Goal: Task Accomplishment & Management: Manage account settings

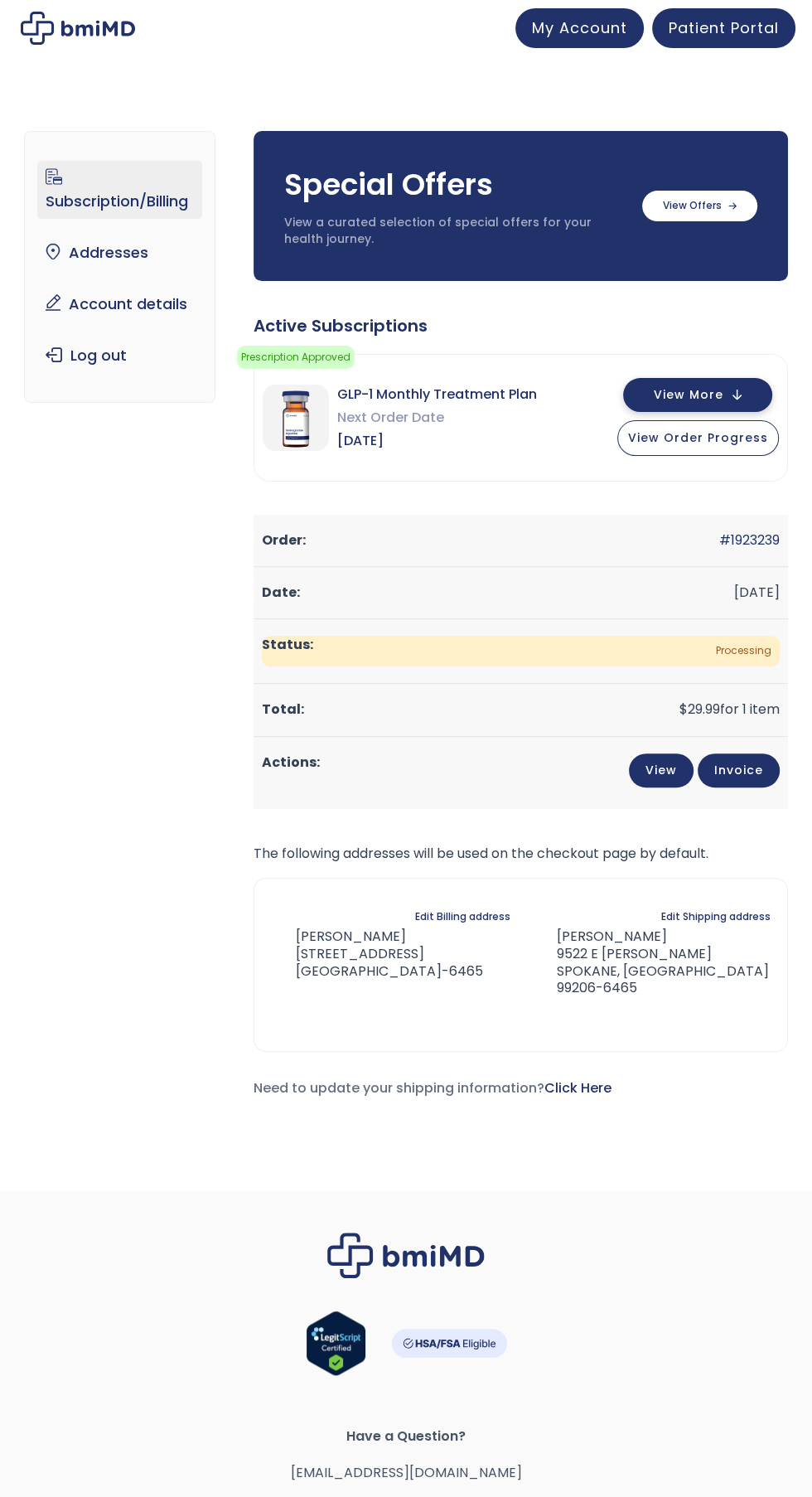
click at [684, 382] on button "View More" at bounding box center [698, 394] width 149 height 34
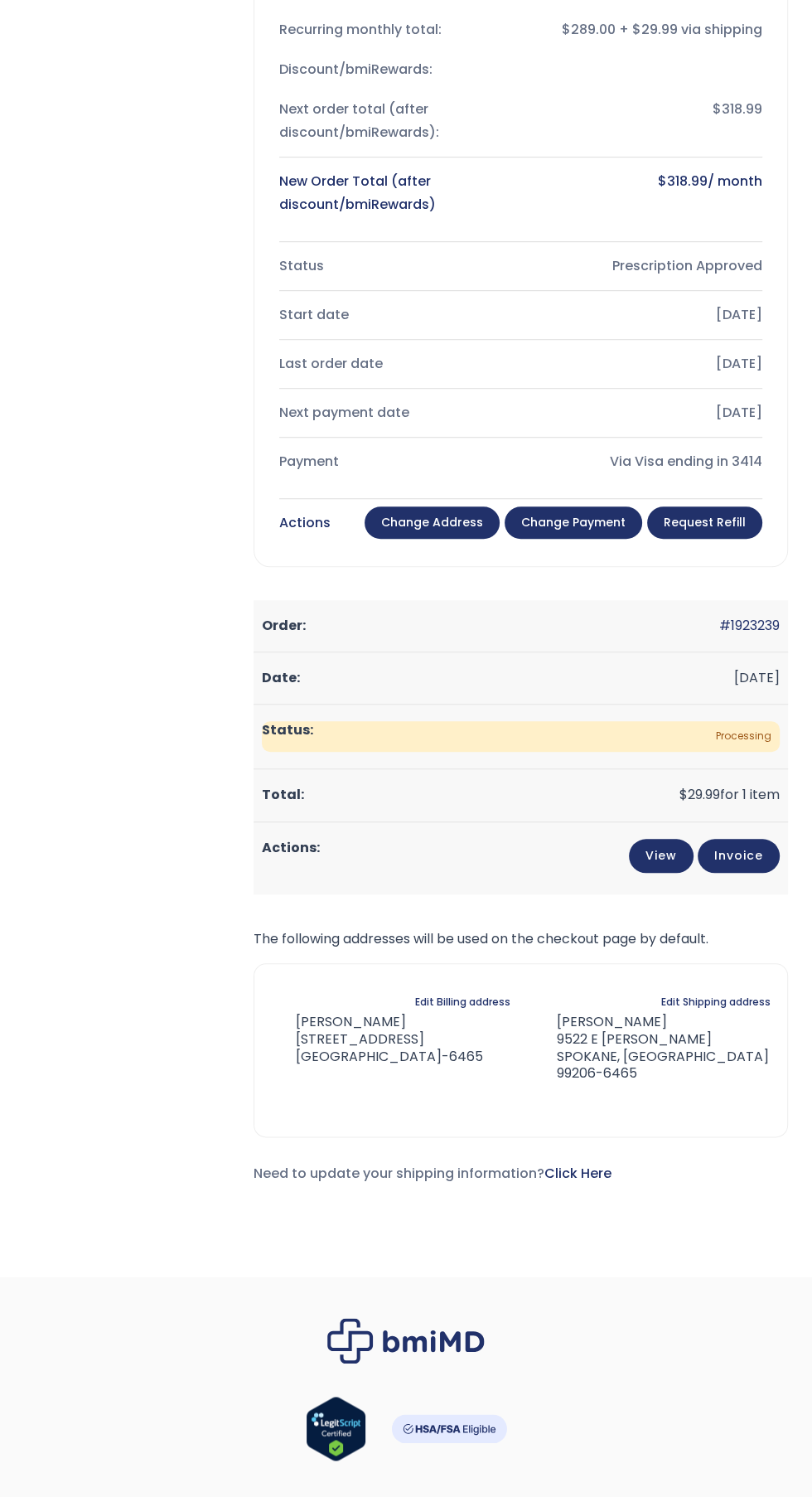
scroll to position [1178, 0]
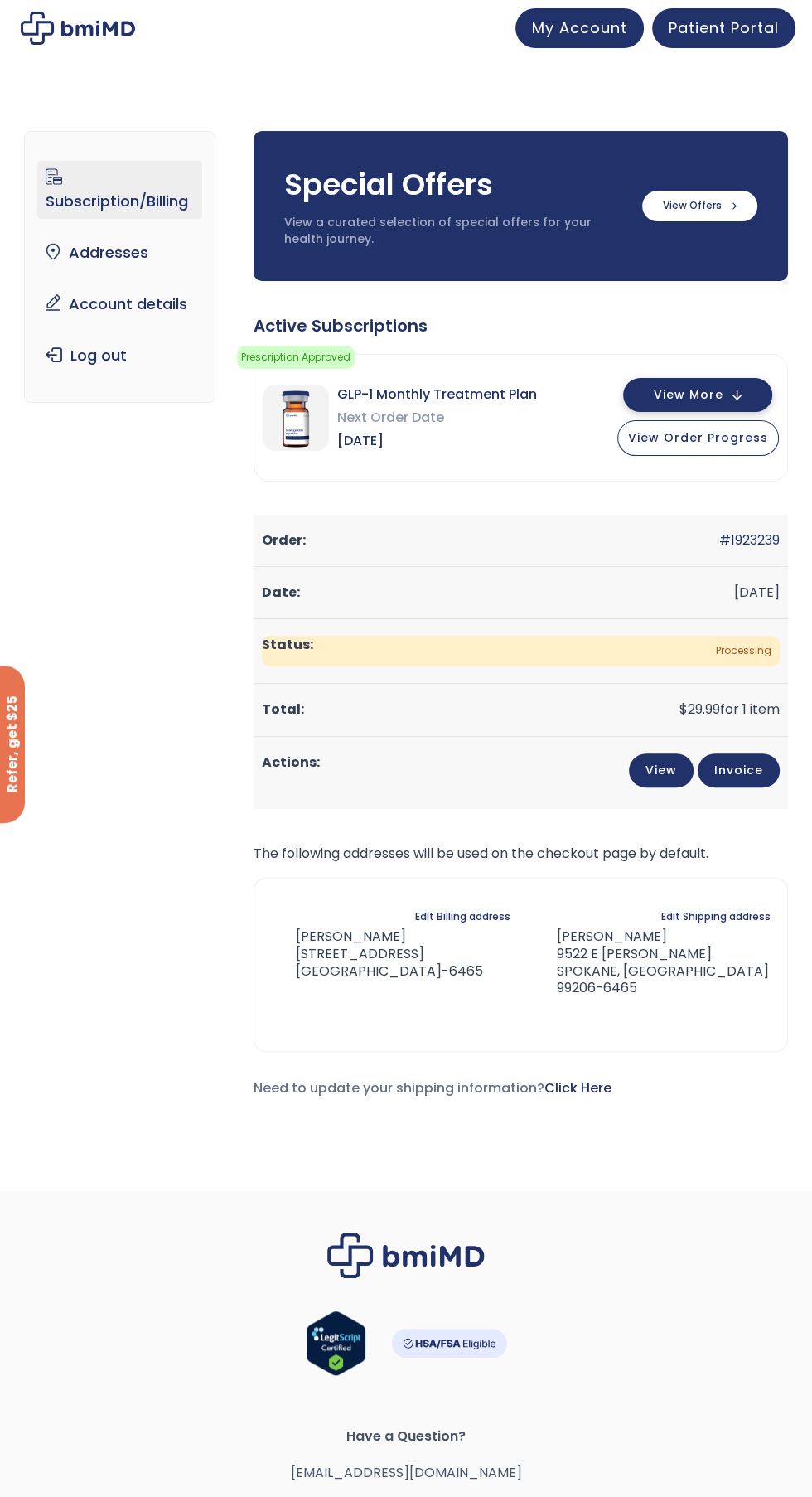
click at [663, 384] on button "View More" at bounding box center [698, 394] width 149 height 34
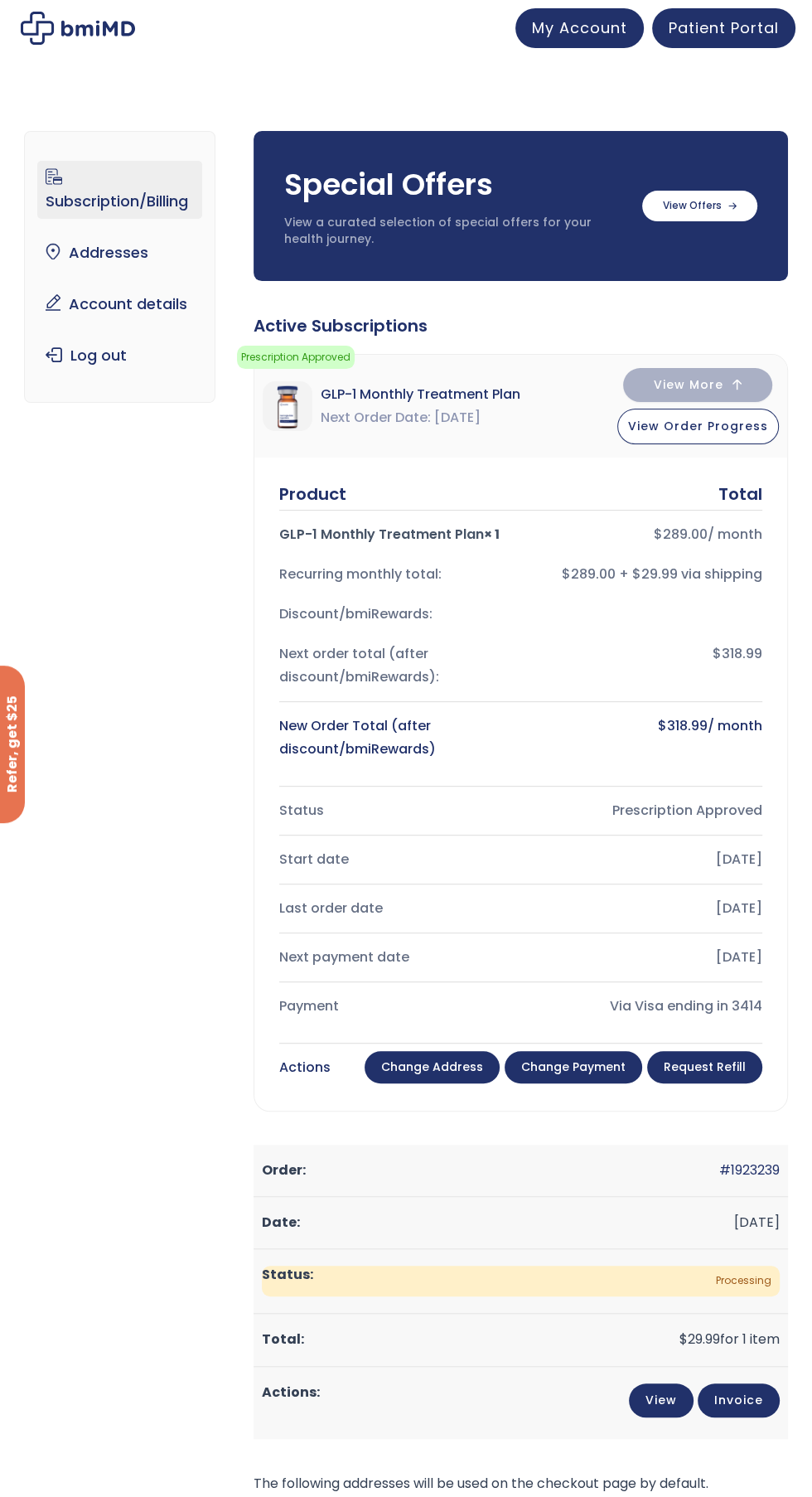
click at [583, 1060] on link "Change payment" at bounding box center [573, 1067] width 137 height 33
